Goal: Transaction & Acquisition: Purchase product/service

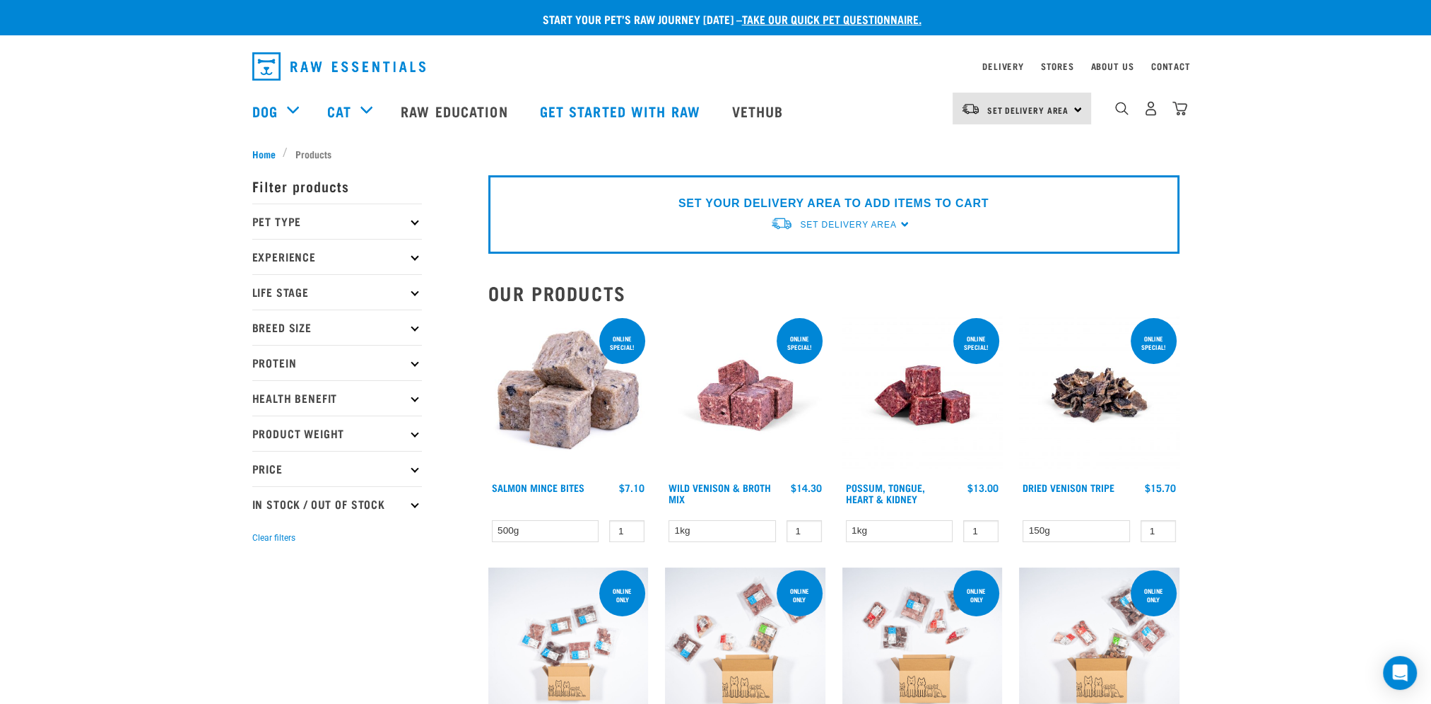
click at [267, 216] on p "Pet Type" at bounding box center [337, 220] width 170 height 35
click at [261, 260] on label "Dog" at bounding box center [284, 261] width 49 height 18
click at [261, 260] on input "Dog" at bounding box center [256, 257] width 9 height 9
checkbox input "true"
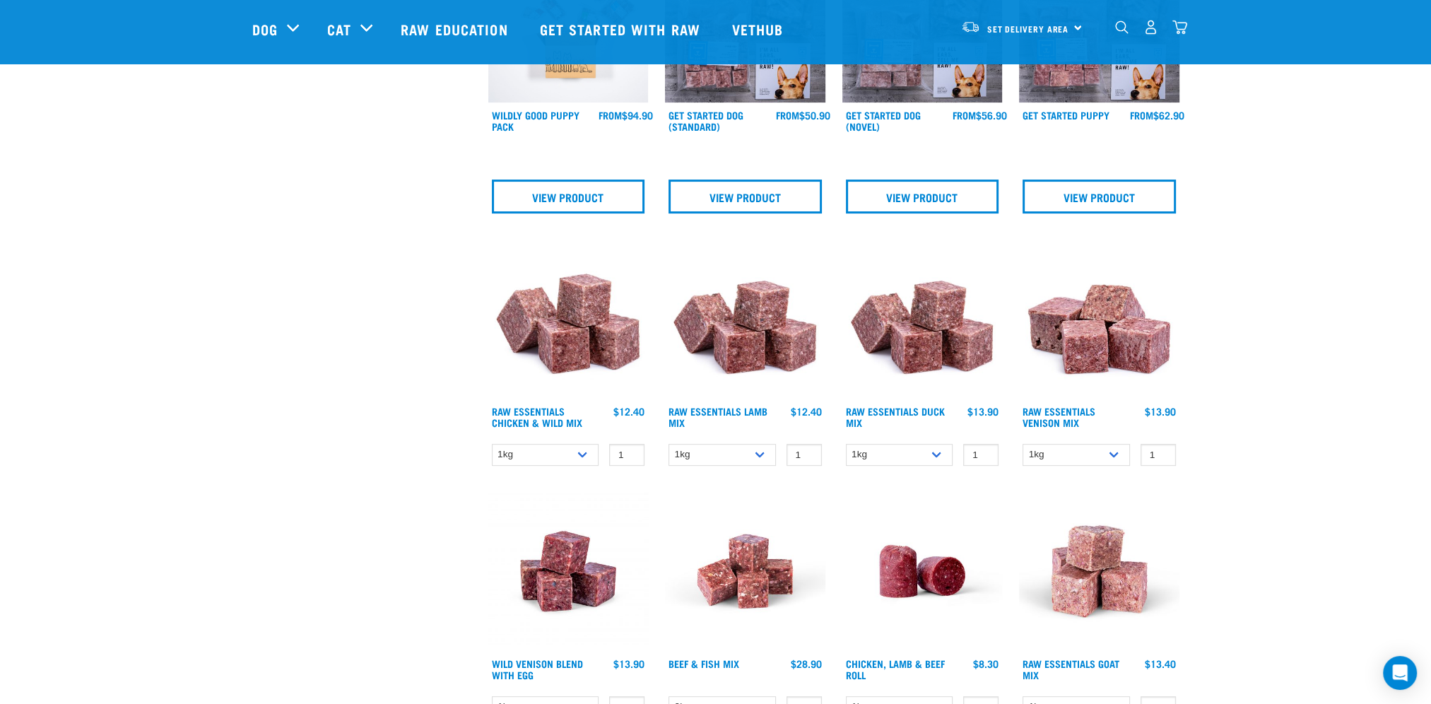
scroll to position [636, 0]
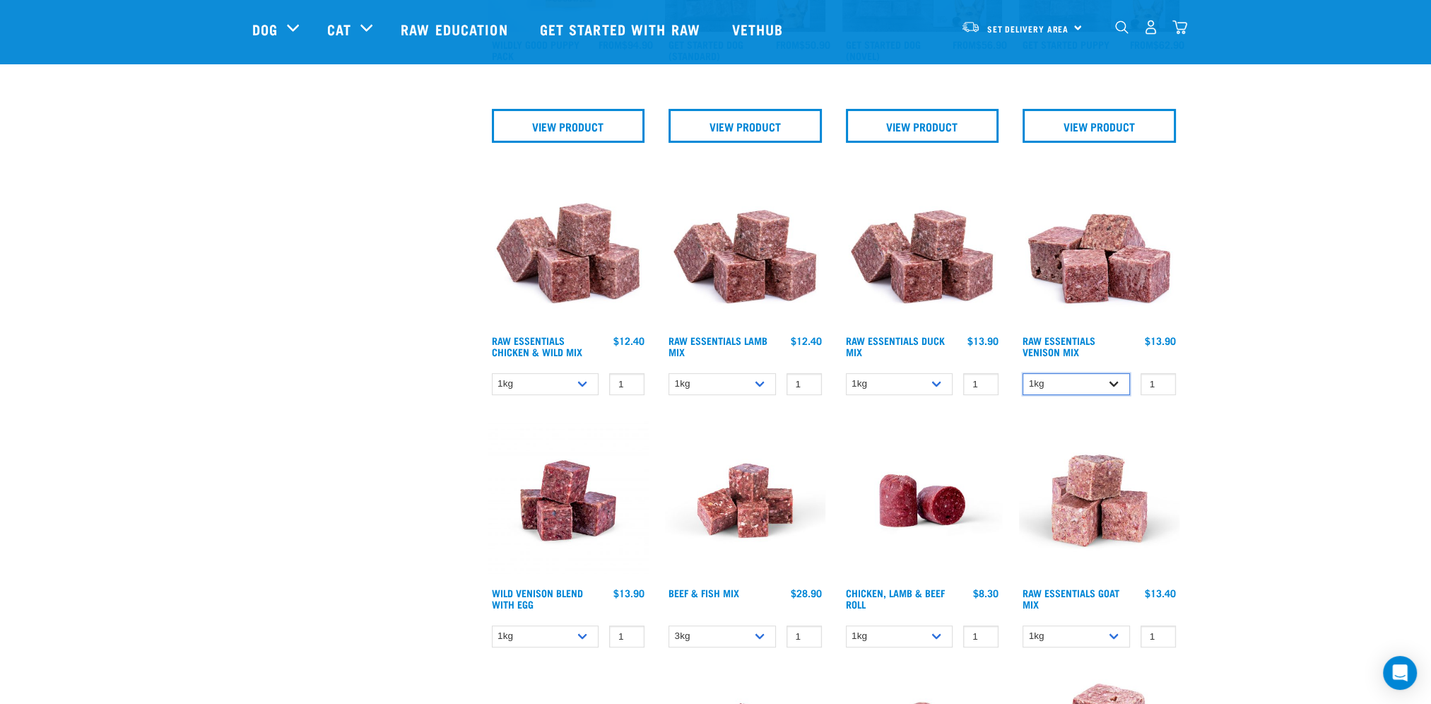
click at [1116, 379] on select "1kg 3kg" at bounding box center [1075, 384] width 107 height 22
select select "712"
click at [1022, 373] on select "1kg 3kg" at bounding box center [1075, 384] width 107 height 22
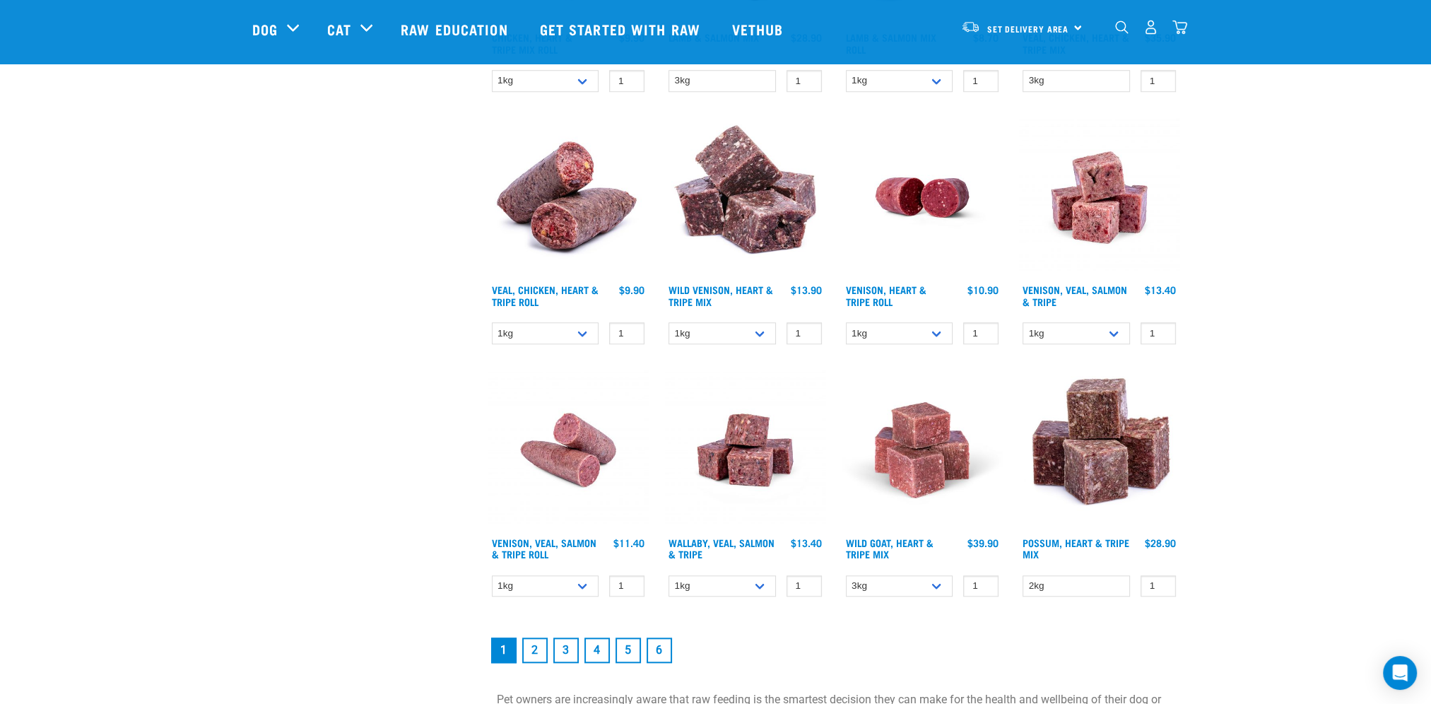
scroll to position [2190, 0]
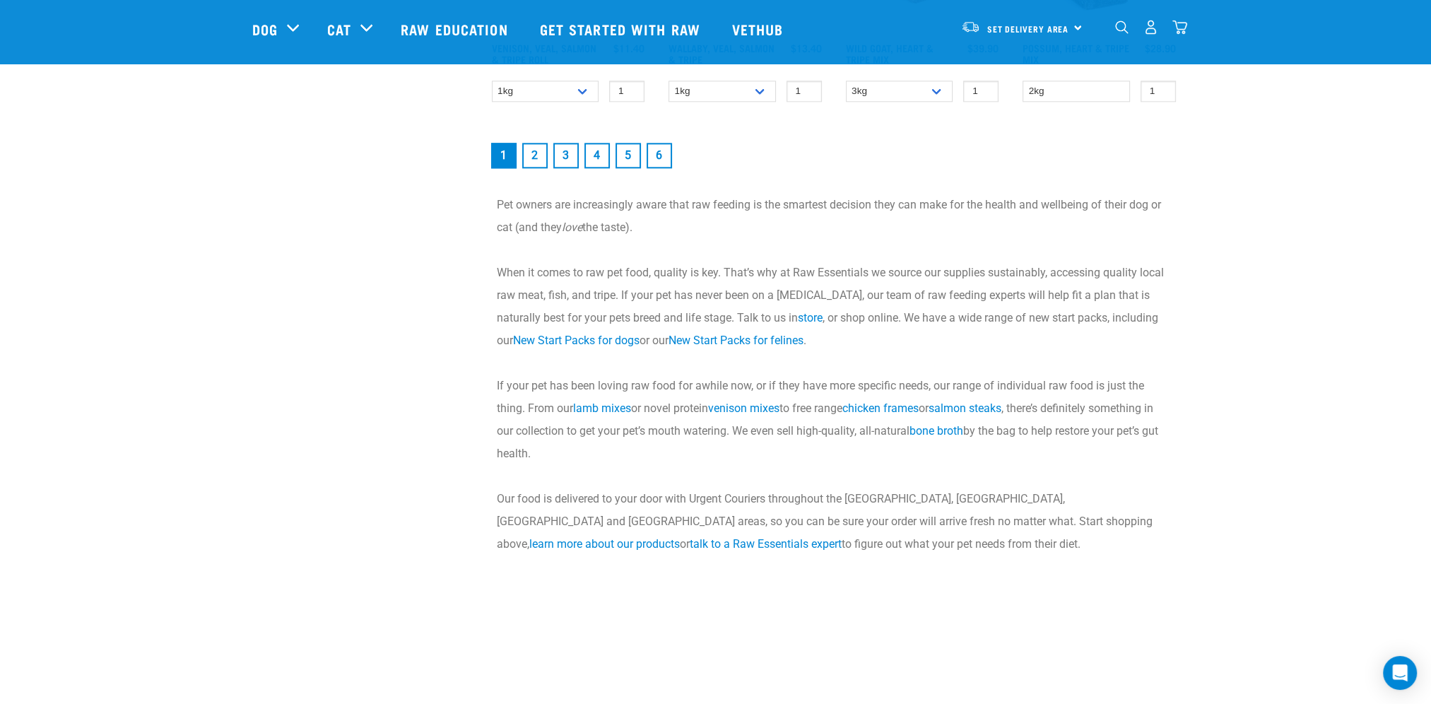
click at [536, 153] on link "2" at bounding box center [534, 155] width 25 height 25
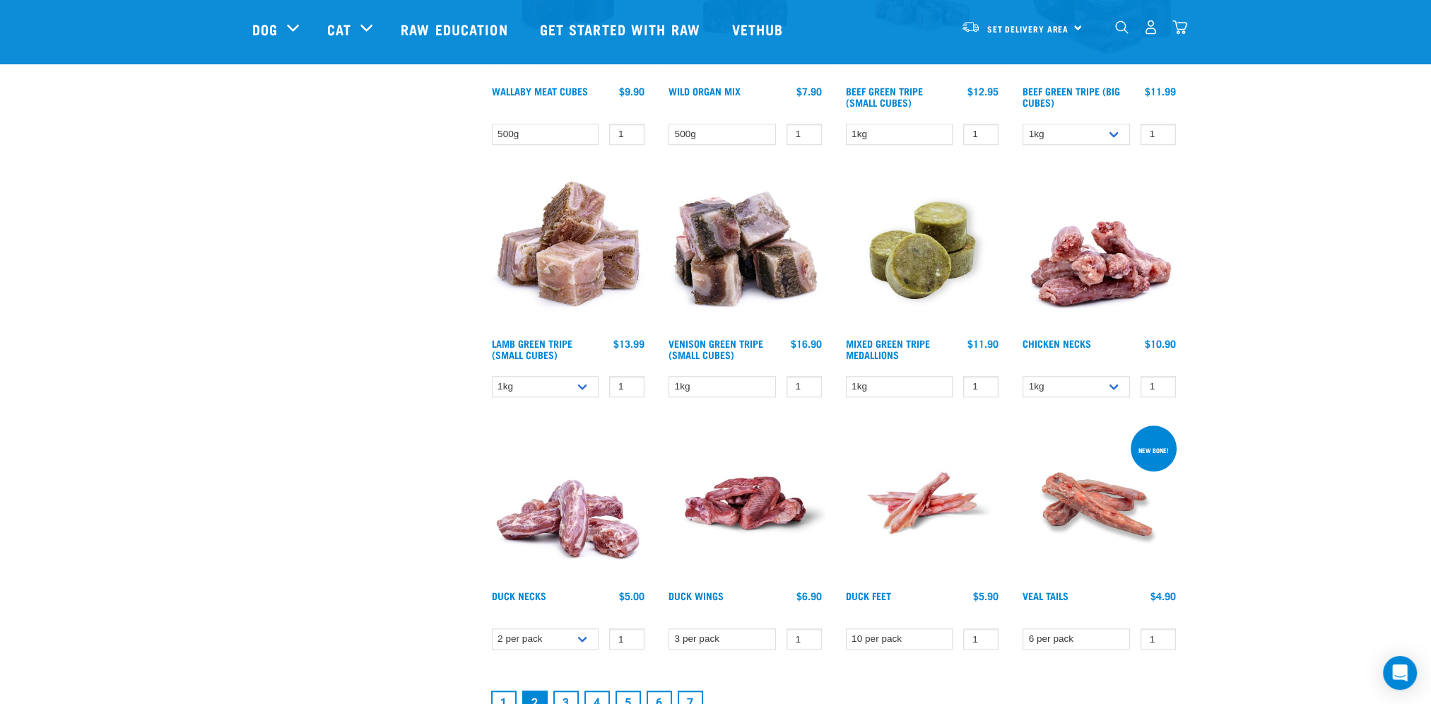
scroll to position [1978, 0]
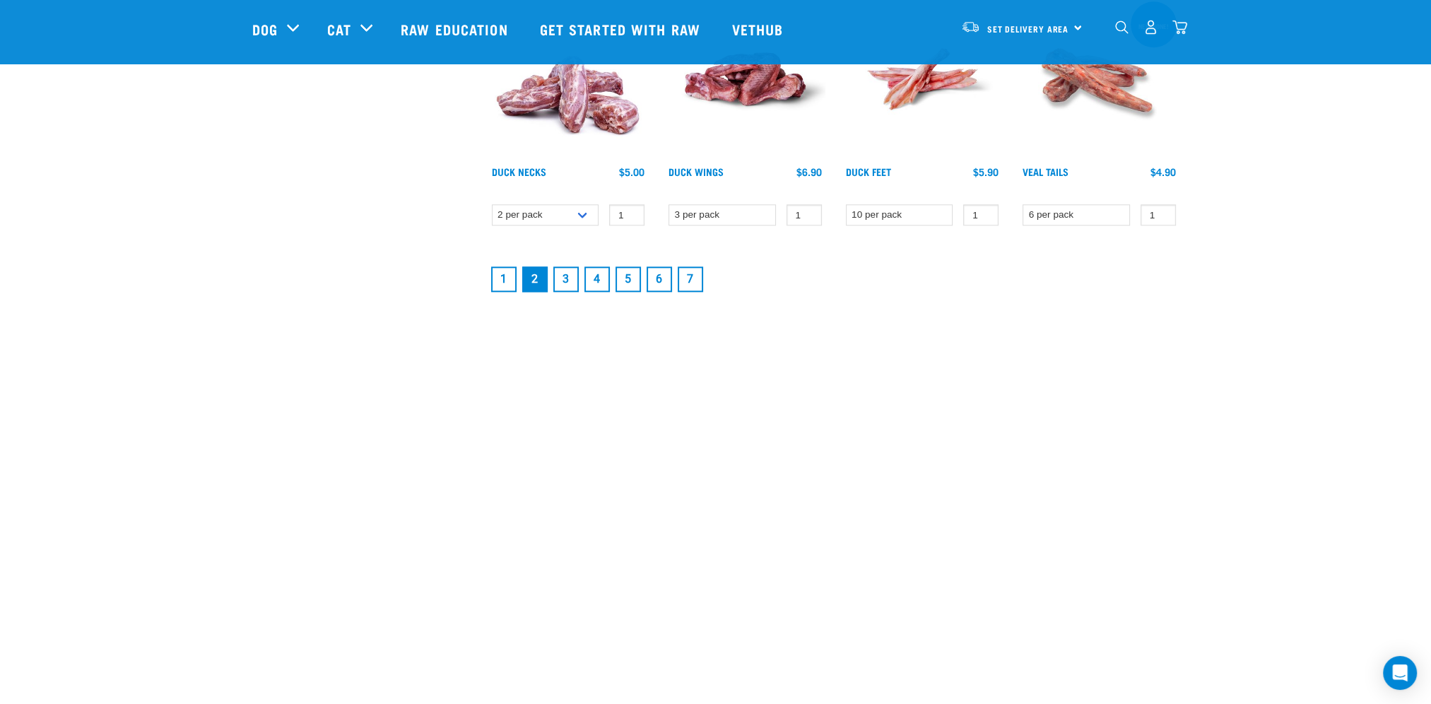
click at [565, 272] on link "3" at bounding box center [565, 278] width 25 height 25
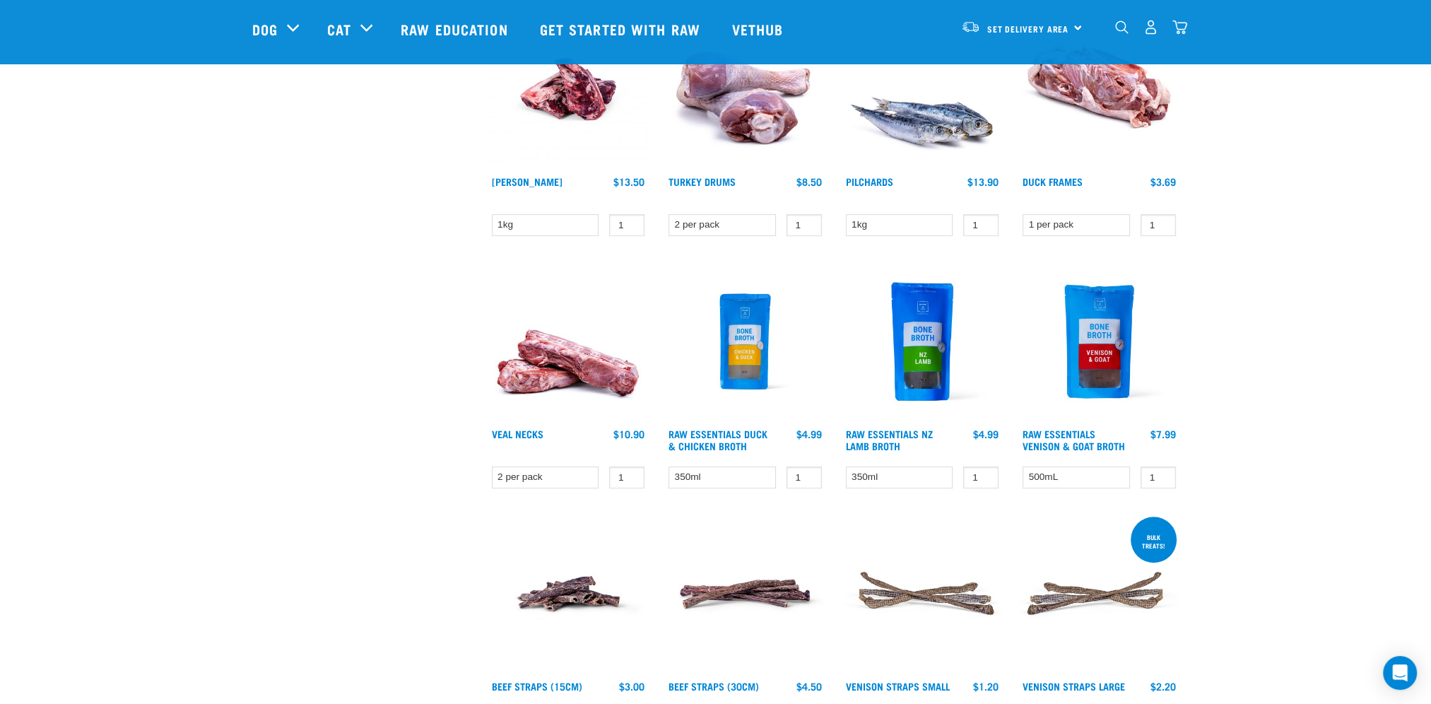
scroll to position [848, 0]
